Goal: Information Seeking & Learning: Learn about a topic

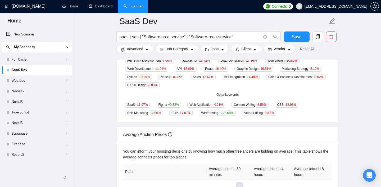
scroll to position [153, 0]
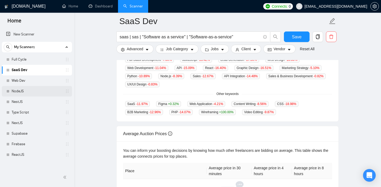
click at [21, 92] on link "NodeJS" at bounding box center [37, 91] width 50 height 11
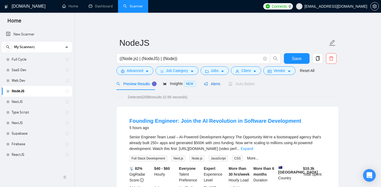
click at [212, 85] on span "Alerts" at bounding box center [212, 84] width 16 height 4
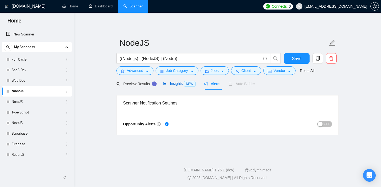
click at [173, 85] on span "Insights NEW" at bounding box center [179, 83] width 32 height 4
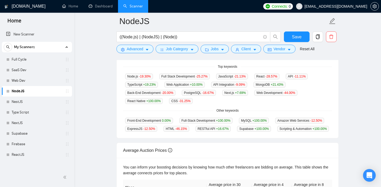
scroll to position [140, 0]
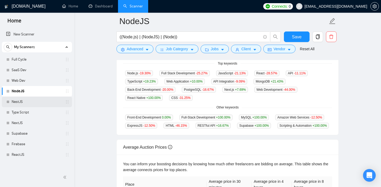
click at [35, 103] on link "NestJS" at bounding box center [37, 101] width 50 height 11
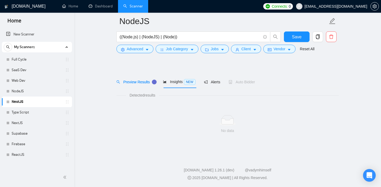
scroll to position [6, 0]
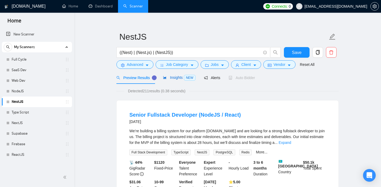
click at [172, 75] on div "Insights NEW" at bounding box center [179, 78] width 32 height 6
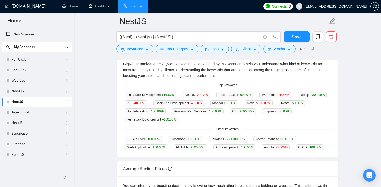
scroll to position [118, 0]
click at [32, 73] on link "SaaS Dev" at bounding box center [37, 70] width 50 height 11
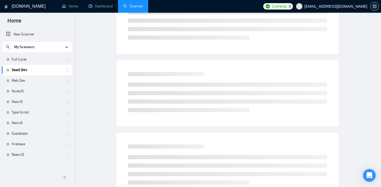
scroll to position [6, 0]
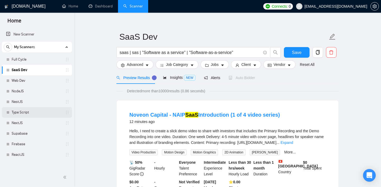
click at [25, 110] on link "Type Script" at bounding box center [37, 112] width 50 height 11
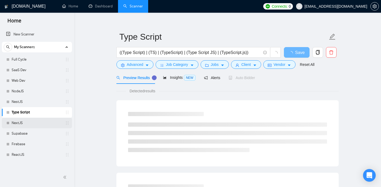
click at [22, 122] on link "NextJS" at bounding box center [37, 123] width 50 height 11
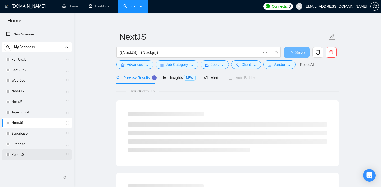
click at [26, 157] on link "ReactJS" at bounding box center [37, 154] width 50 height 11
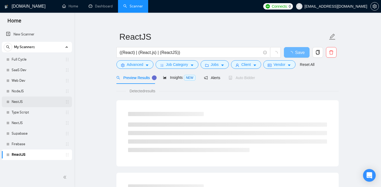
click at [23, 103] on link "NestJS" at bounding box center [37, 101] width 50 height 11
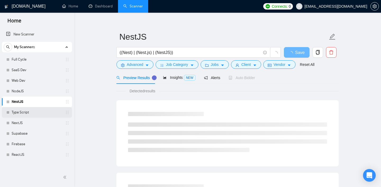
click at [23, 116] on link "Type Script" at bounding box center [37, 112] width 50 height 11
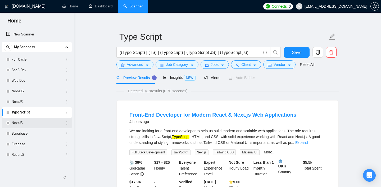
click at [24, 122] on link "NextJS" at bounding box center [37, 123] width 50 height 11
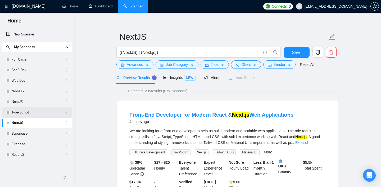
click at [15, 115] on link "Type Script" at bounding box center [37, 112] width 50 height 11
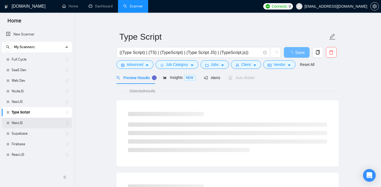
click at [13, 127] on link "NextJS" at bounding box center [37, 123] width 50 height 11
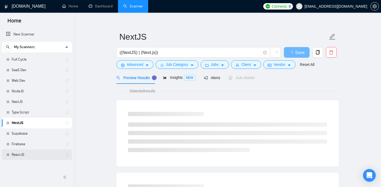
click at [19, 159] on link "ReactJS" at bounding box center [37, 154] width 50 height 11
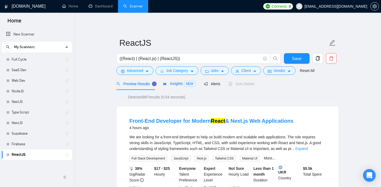
click at [176, 83] on span "Insights NEW" at bounding box center [179, 83] width 32 height 4
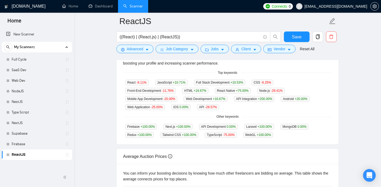
scroll to position [134, 0]
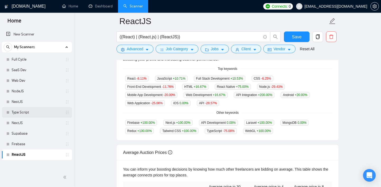
click at [32, 114] on link "Type Script" at bounding box center [37, 112] width 50 height 11
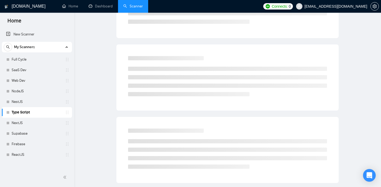
scroll to position [6, 0]
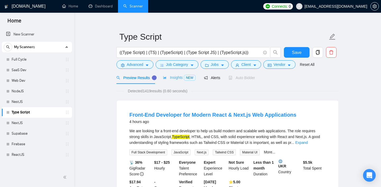
click at [181, 74] on div "Insights NEW" at bounding box center [179, 77] width 32 height 12
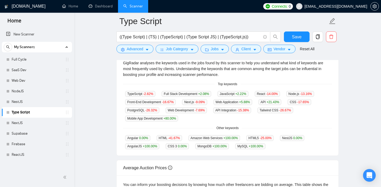
scroll to position [120, 0]
click at [28, 101] on link "NestJS" at bounding box center [37, 101] width 50 height 11
